Goal: Information Seeking & Learning: Find specific fact

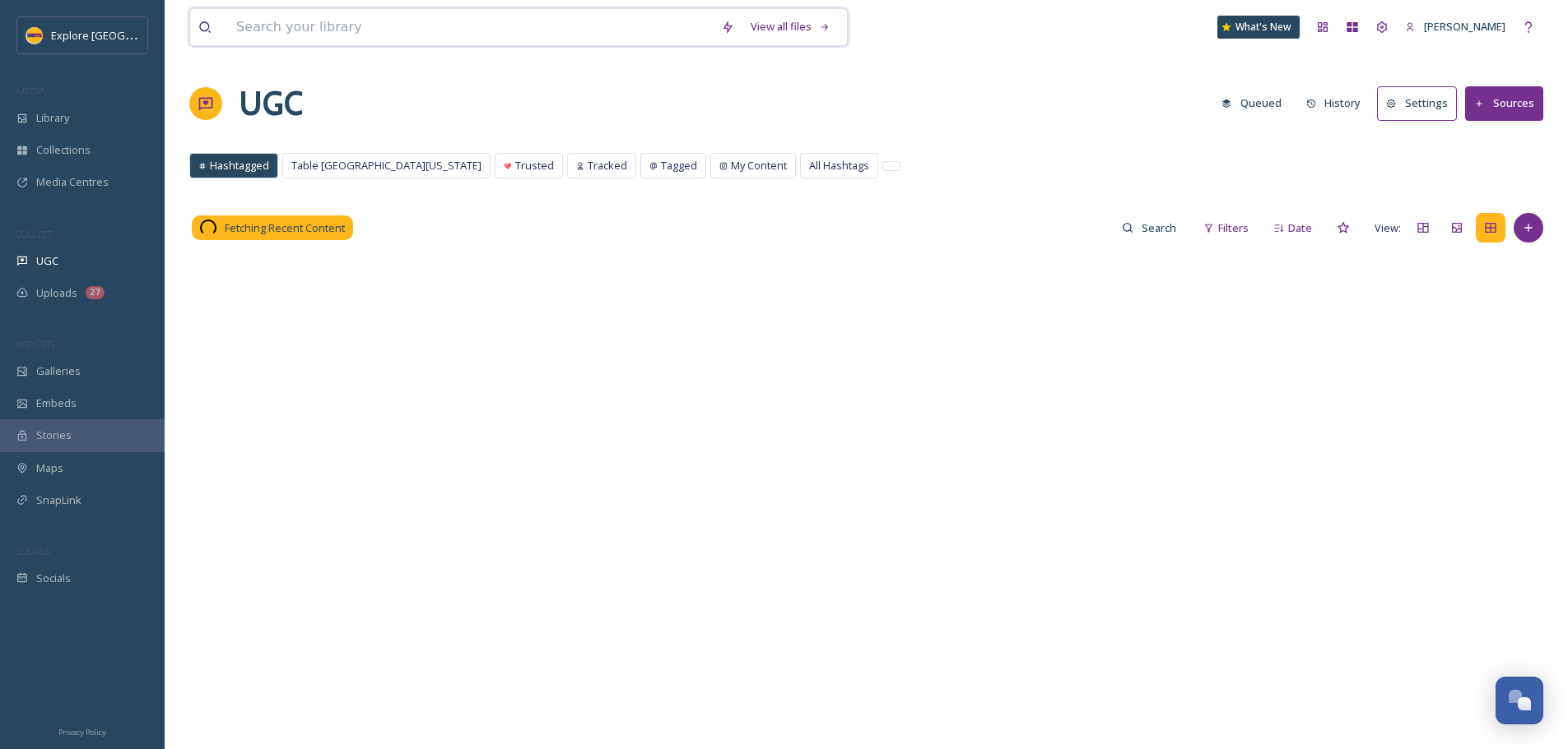
click at [327, 13] on input at bounding box center [470, 27] width 484 height 36
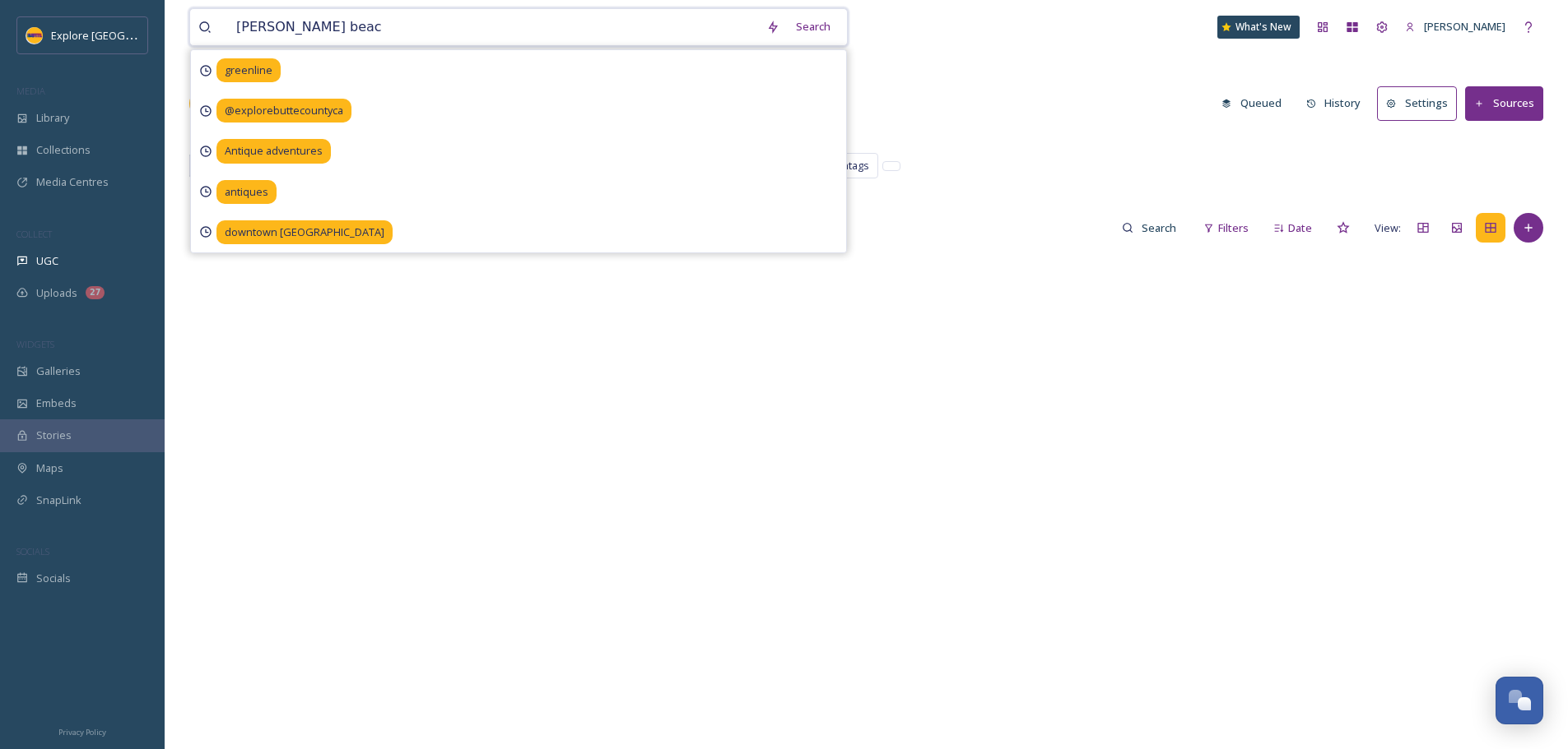
type input "[PERSON_NAME] beach"
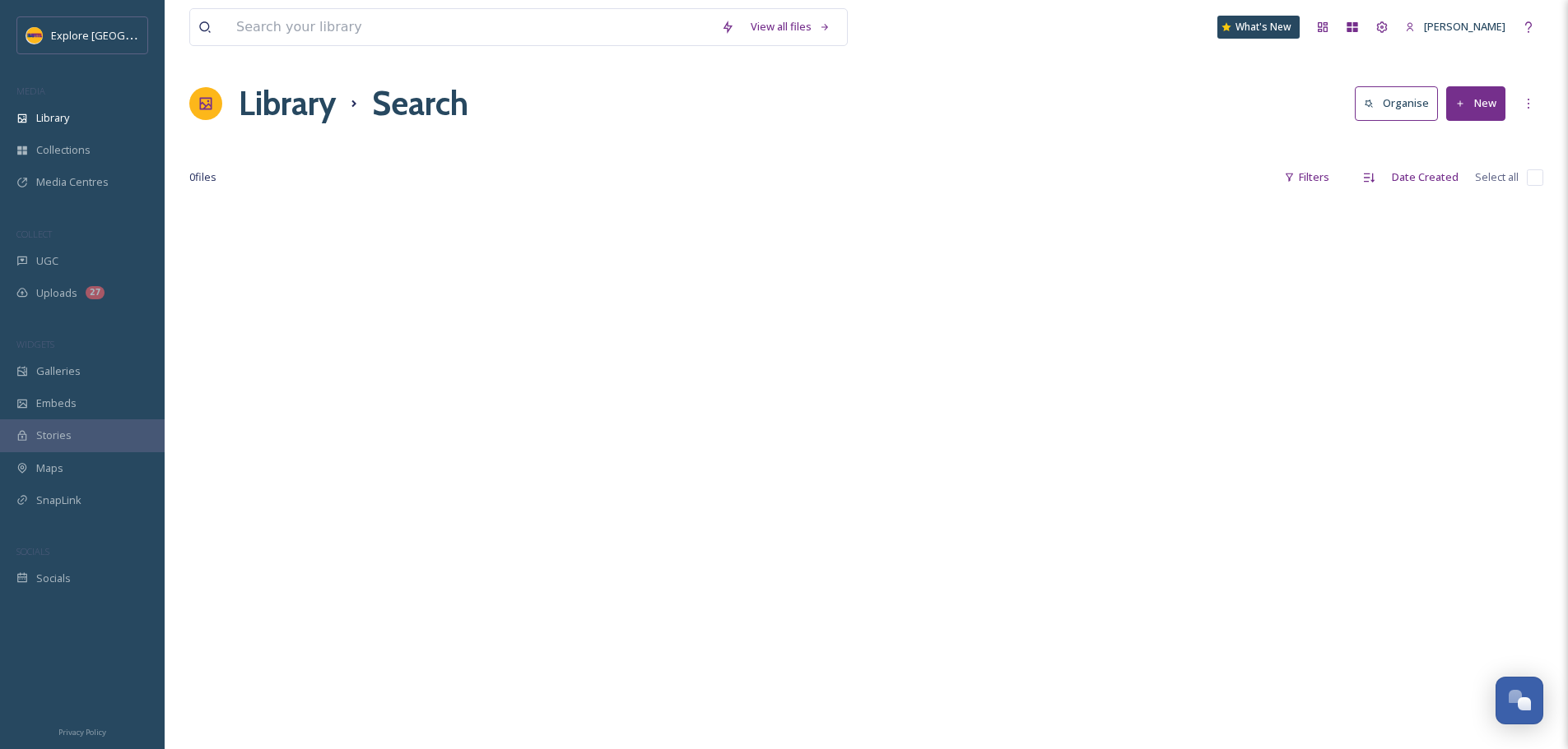
click at [1249, 119] on div "Library Search Organise New" at bounding box center [866, 104] width 1353 height 50
